Goal: Information Seeking & Learning: Check status

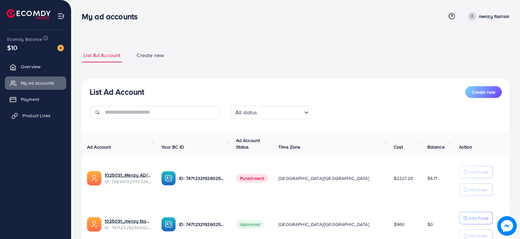
click at [32, 118] on span "Product Links" at bounding box center [36, 115] width 28 height 7
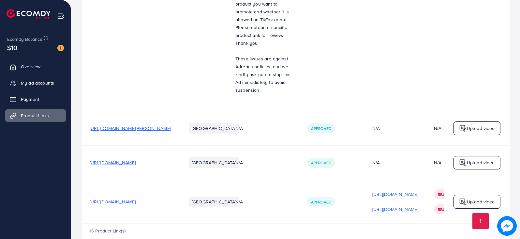
scroll to position [0, 95]
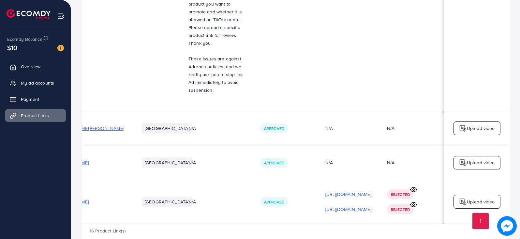
click at [413, 186] on icon at bounding box center [413, 189] width 7 height 7
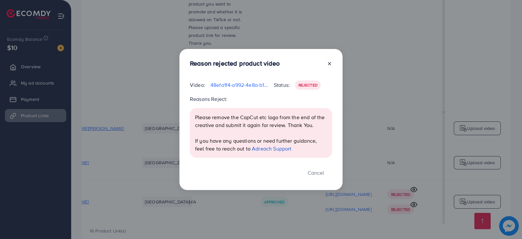
click at [426, 184] on div "Reason rejected product video Video: 48efa1f4-a992-4e8a-b11c-dcb785da4df6-17594…" at bounding box center [261, 119] width 522 height 239
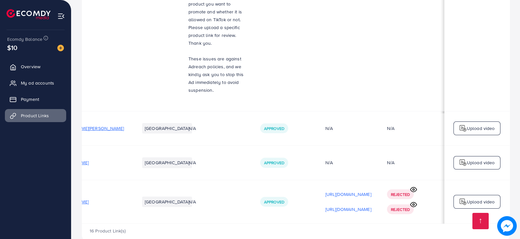
scroll to position [0, 94]
click at [414, 203] on circle at bounding box center [414, 204] width 2 height 2
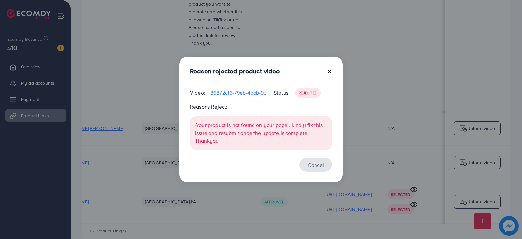
click at [316, 163] on button "Cancel" at bounding box center [315, 164] width 33 height 14
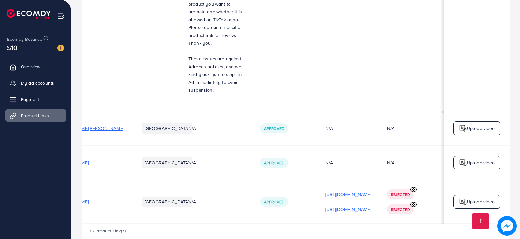
scroll to position [0, 0]
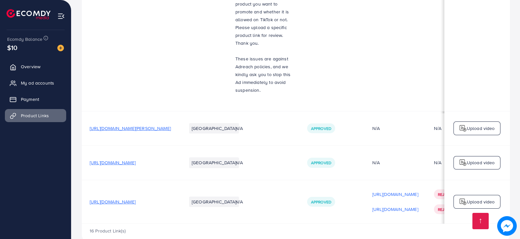
click at [136, 198] on span "[URL][DOMAIN_NAME]" at bounding box center [113, 201] width 46 height 7
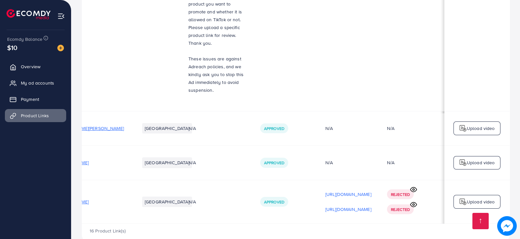
click at [415, 187] on icon at bounding box center [413, 189] width 6 height 5
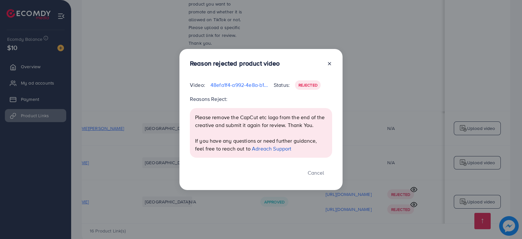
click at [331, 63] on icon at bounding box center [329, 63] width 5 height 5
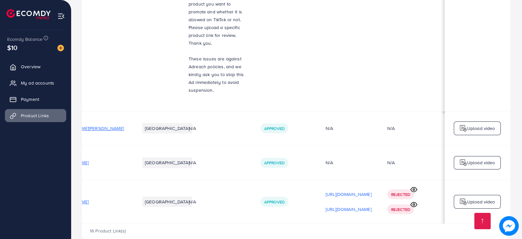
scroll to position [0, 94]
click at [414, 203] on circle at bounding box center [414, 204] width 2 height 2
